Goal: Register for event/course

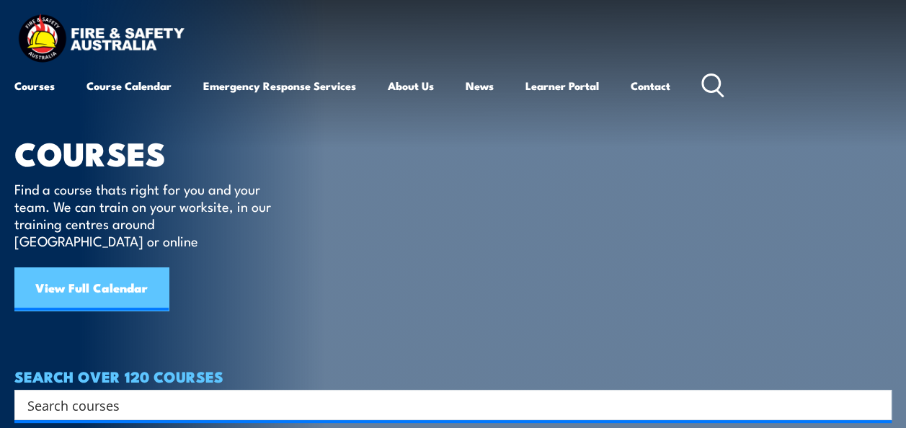
click at [101, 273] on link "View Full Calendar" at bounding box center [91, 288] width 154 height 43
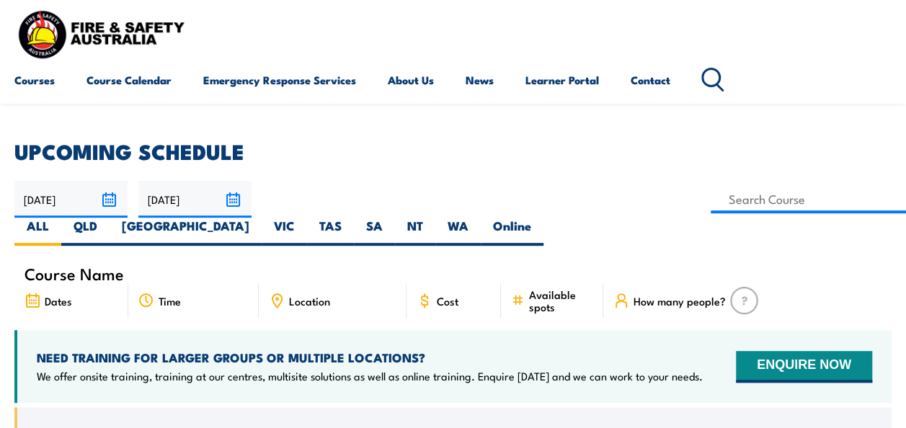
scroll to position [218, 0]
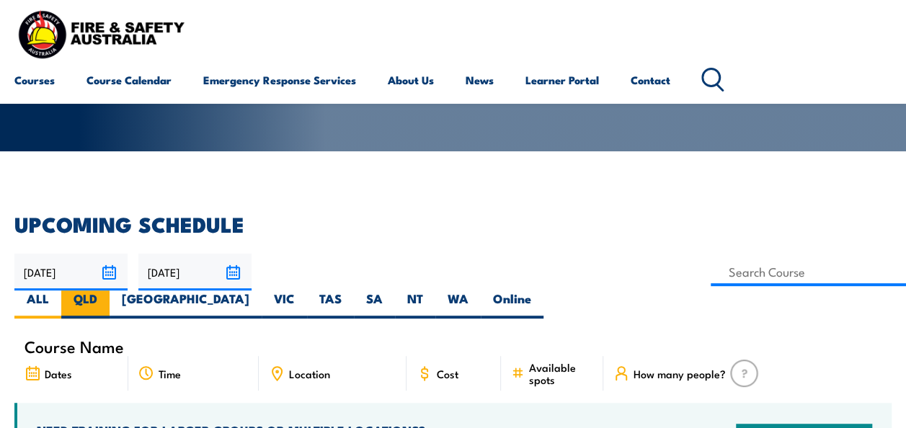
click at [110, 290] on label "QLD" at bounding box center [85, 304] width 48 height 28
click at [107, 290] on input "QLD" at bounding box center [101, 294] width 9 height 9
radio input "true"
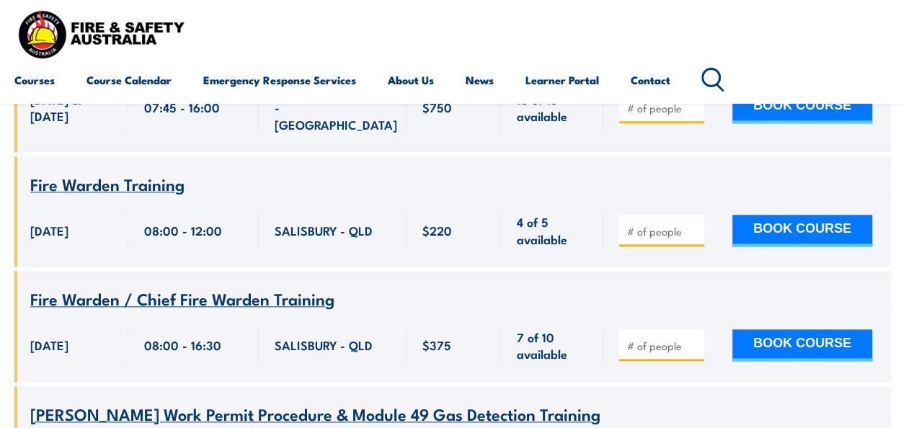
scroll to position [3160, 0]
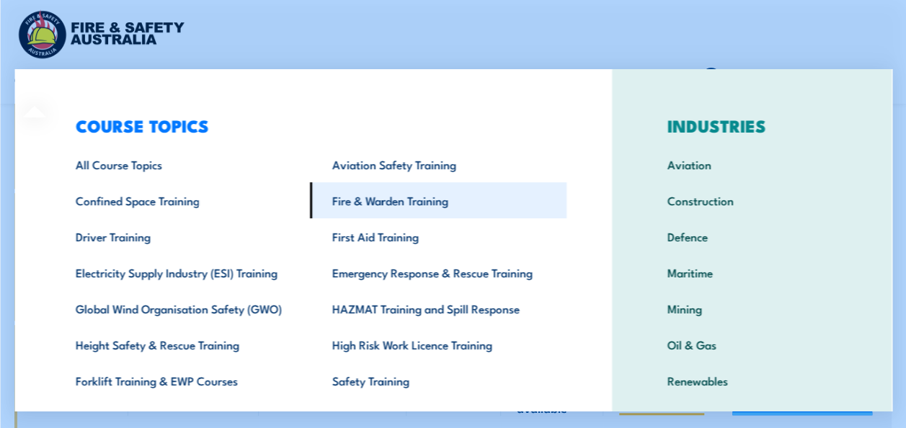
click at [402, 195] on link "Fire & Warden Training" at bounding box center [437, 200] width 256 height 36
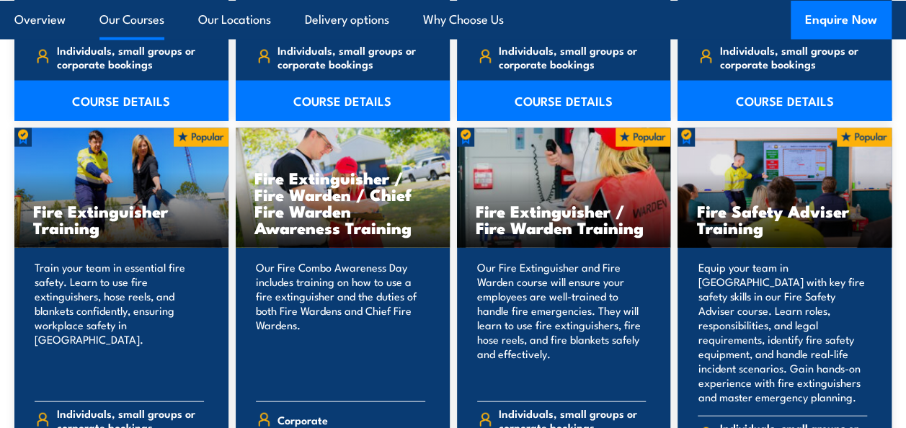
scroll to position [1450, 0]
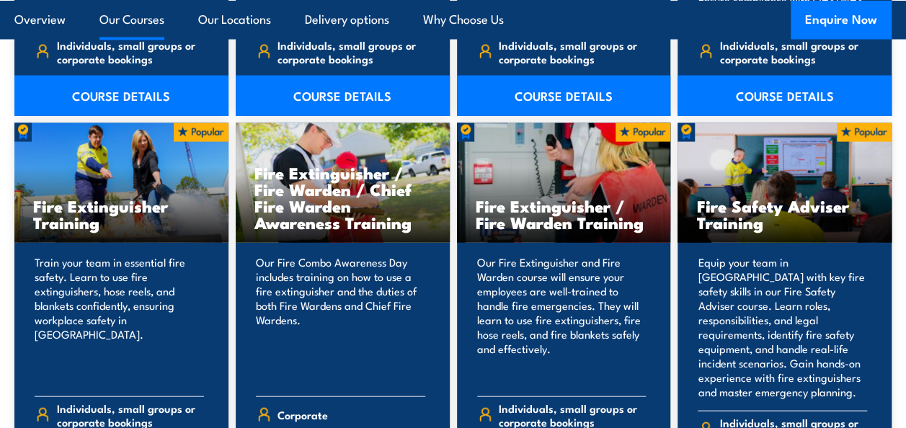
click at [788, 210] on h3 "Fire Safety Adviser Training" at bounding box center [784, 213] width 177 height 33
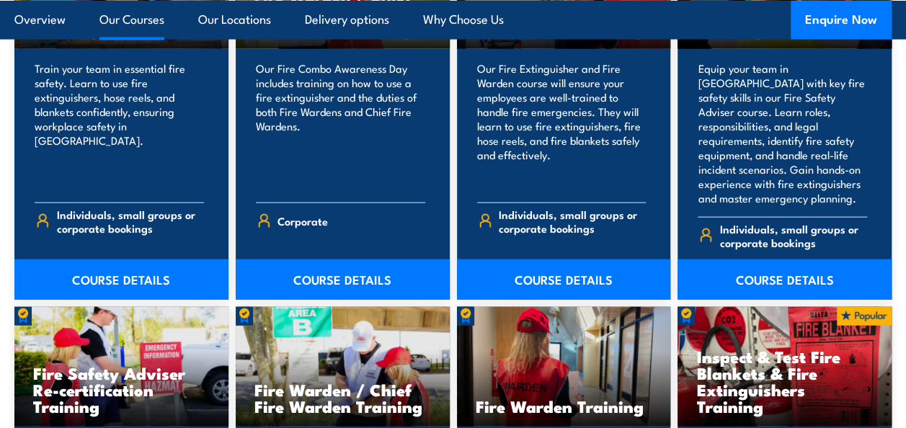
scroll to position [1650, 0]
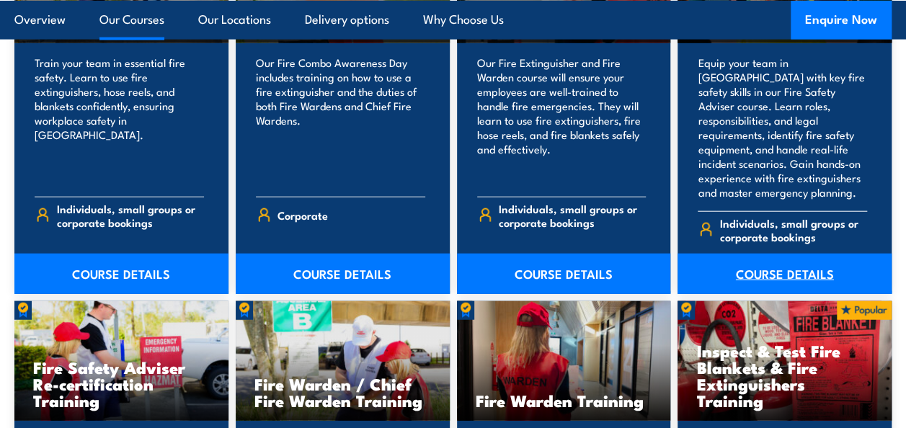
click at [814, 254] on link "COURSE DETAILS" at bounding box center [784, 274] width 214 height 40
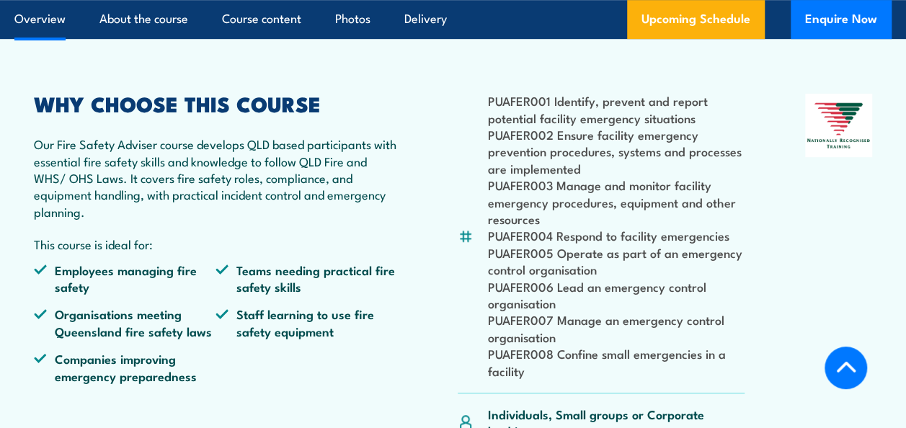
scroll to position [416, 0]
